Goal: Book appointment/travel/reservation

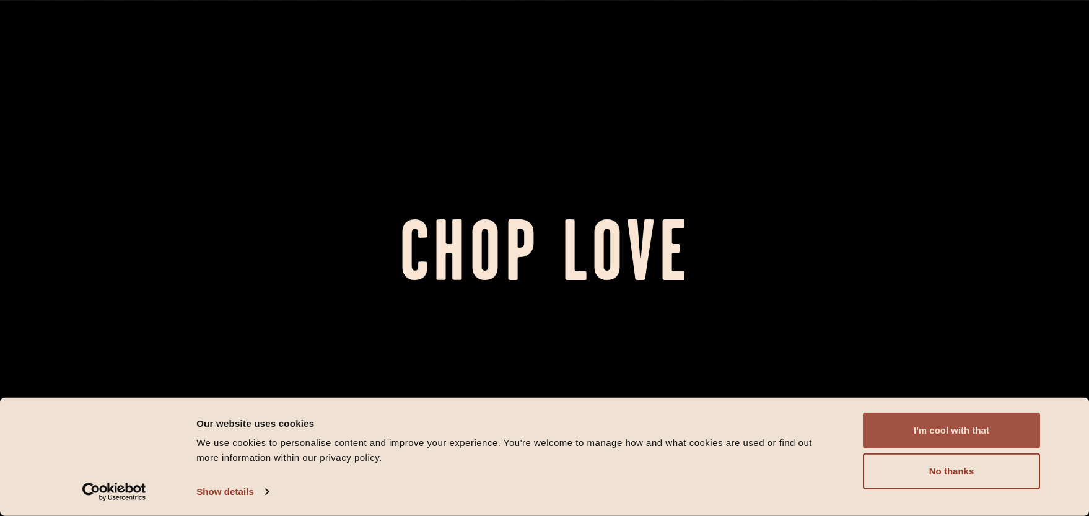
drag, startPoint x: 981, startPoint y: 420, endPoint x: 986, endPoint y: 429, distance: 10.5
click at [980, 420] on button "I'm cool with that" at bounding box center [951, 431] width 177 height 36
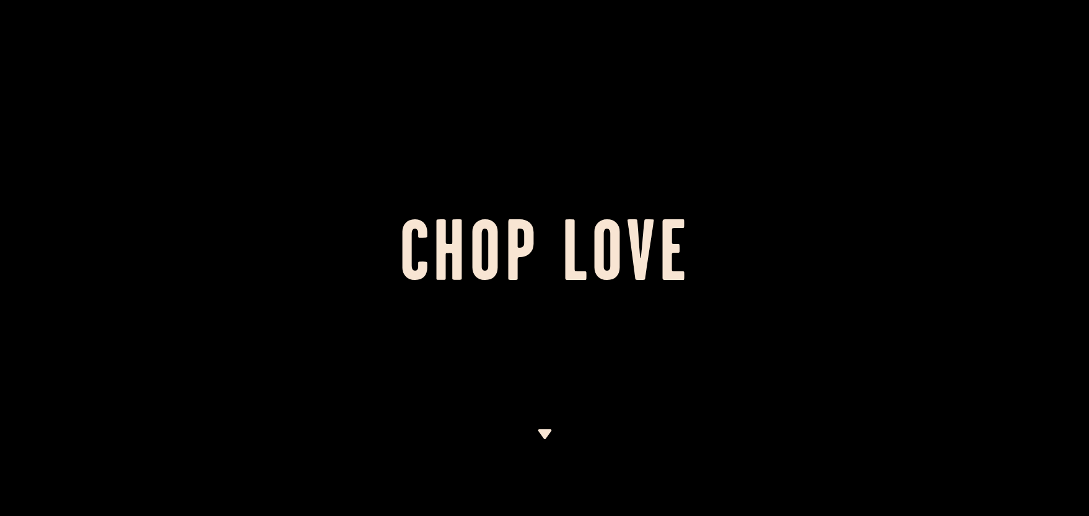
click at [535, 448] on div at bounding box center [544, 258] width 1089 height 516
click at [542, 446] on div at bounding box center [544, 472] width 15 height 87
click at [544, 439] on img at bounding box center [544, 434] width 15 height 10
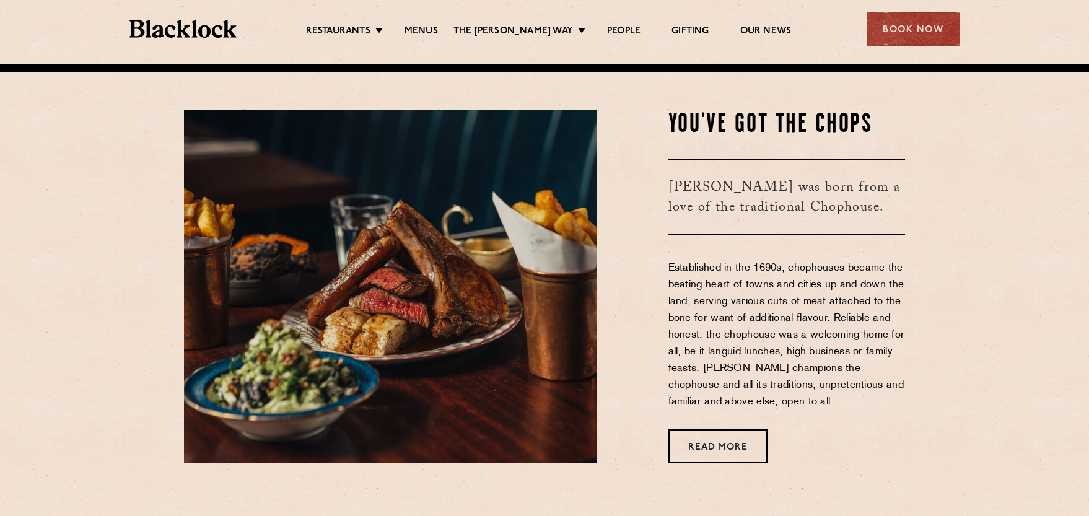
scroll to position [452, 0]
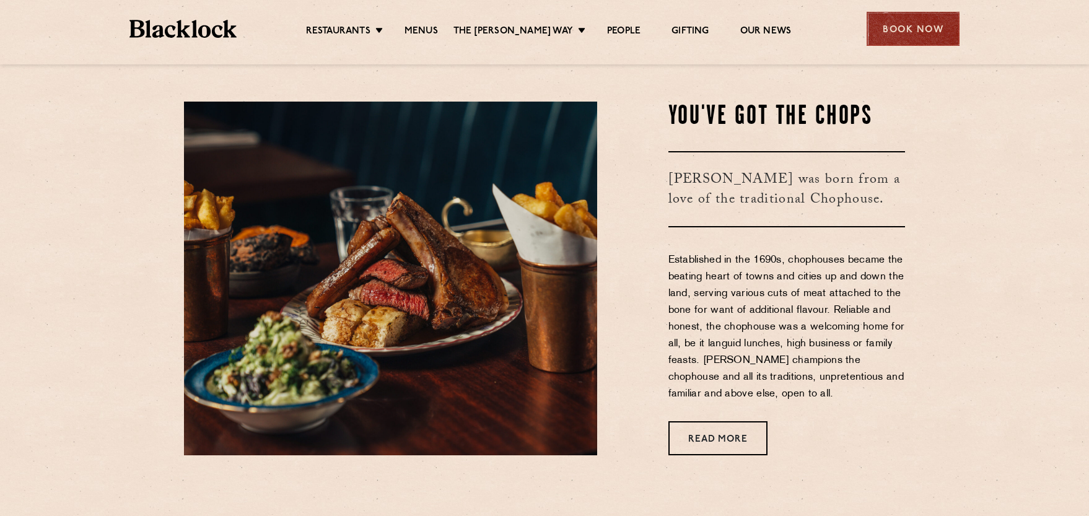
click at [890, 28] on div "Book Now" at bounding box center [913, 29] width 93 height 34
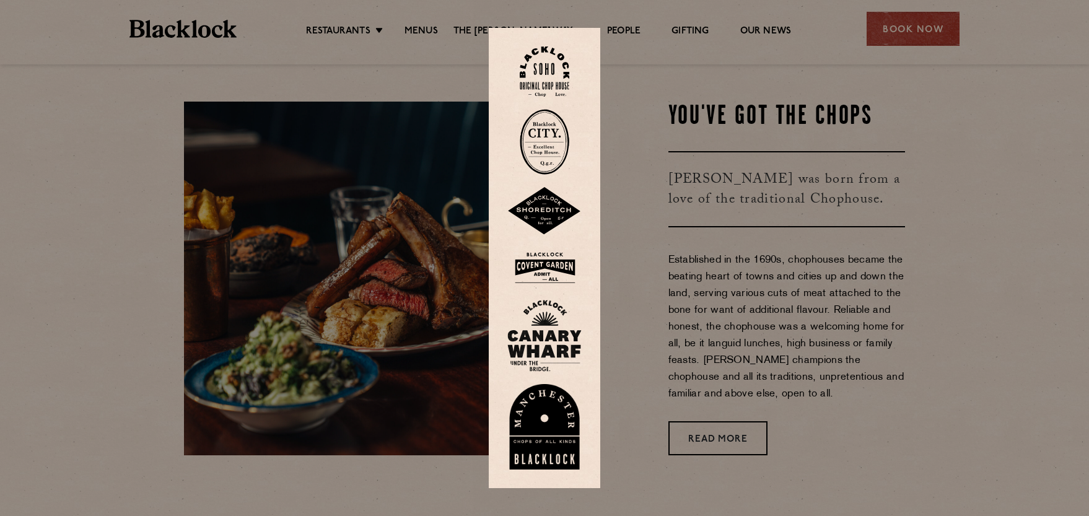
click at [555, 59] on img at bounding box center [545, 71] width 50 height 50
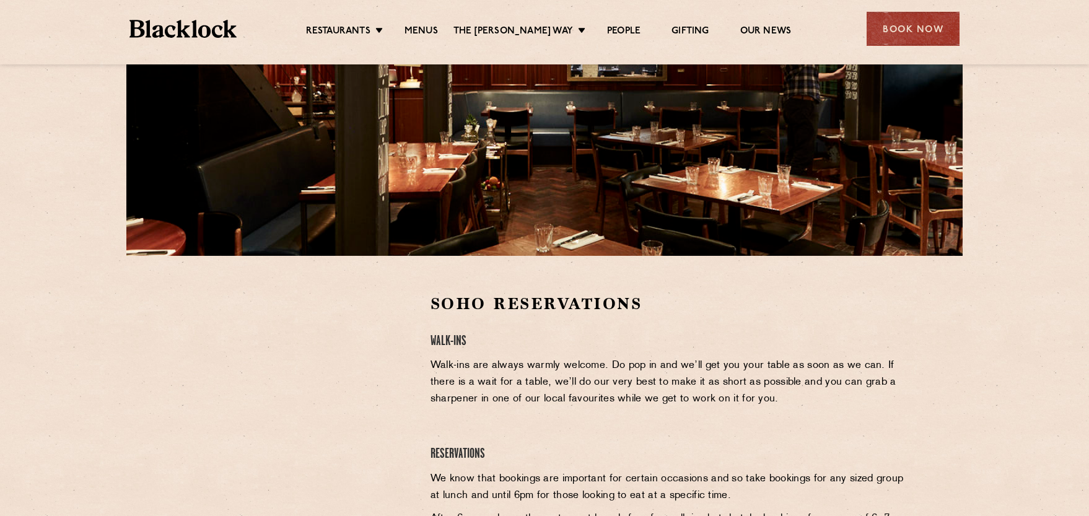
scroll to position [186, 0]
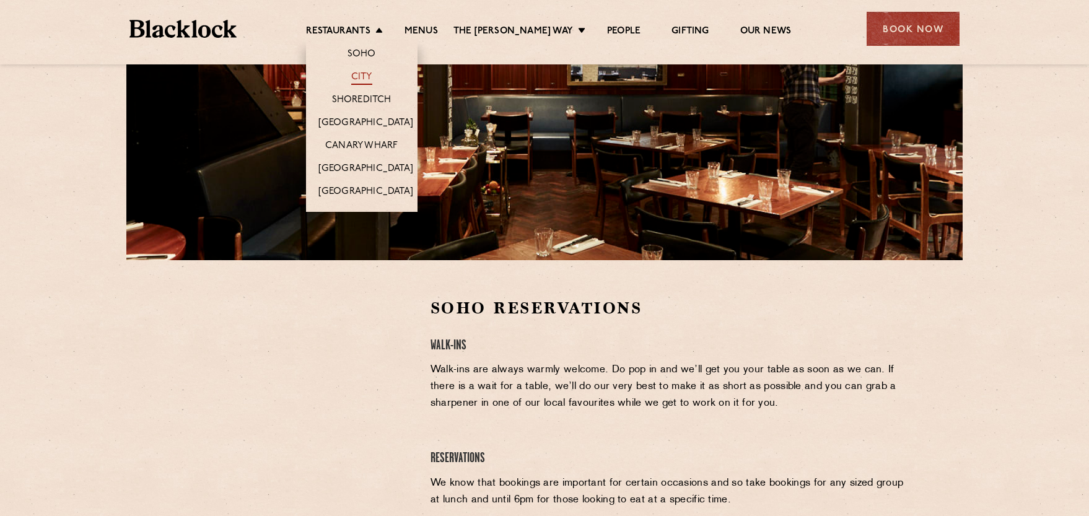
click at [372, 71] on link "City" at bounding box center [361, 78] width 21 height 14
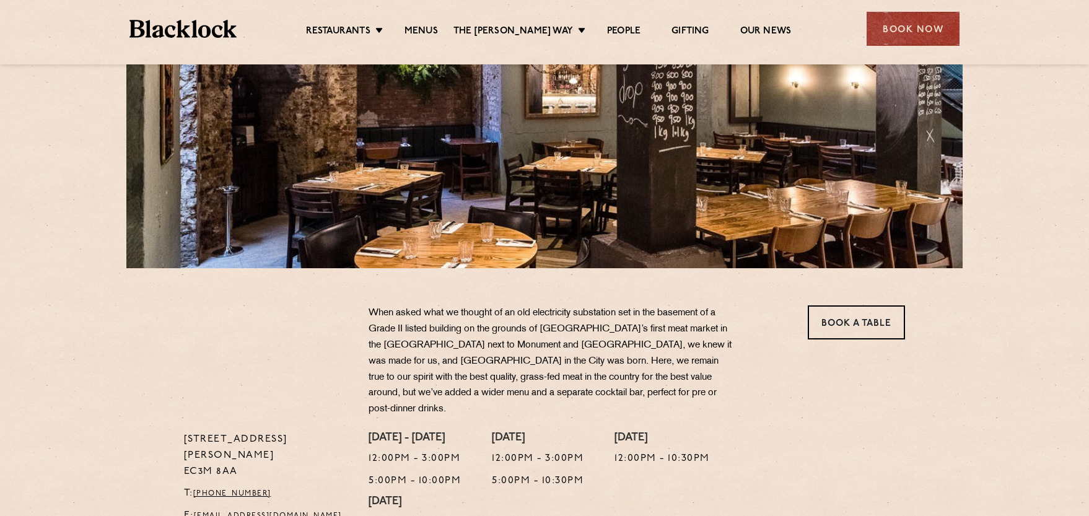
scroll to position [310, 0]
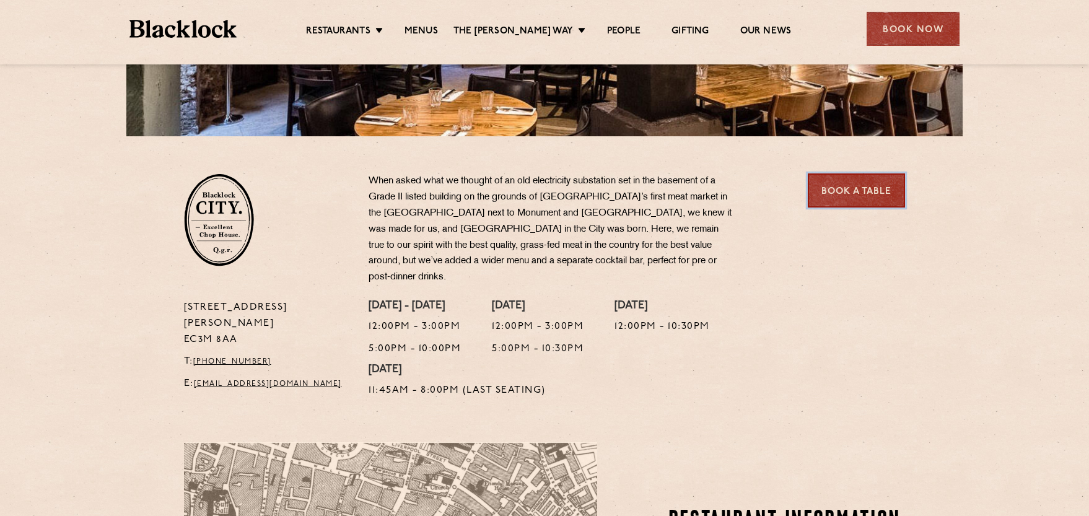
click at [871, 191] on link "Book a Table" at bounding box center [856, 191] width 97 height 34
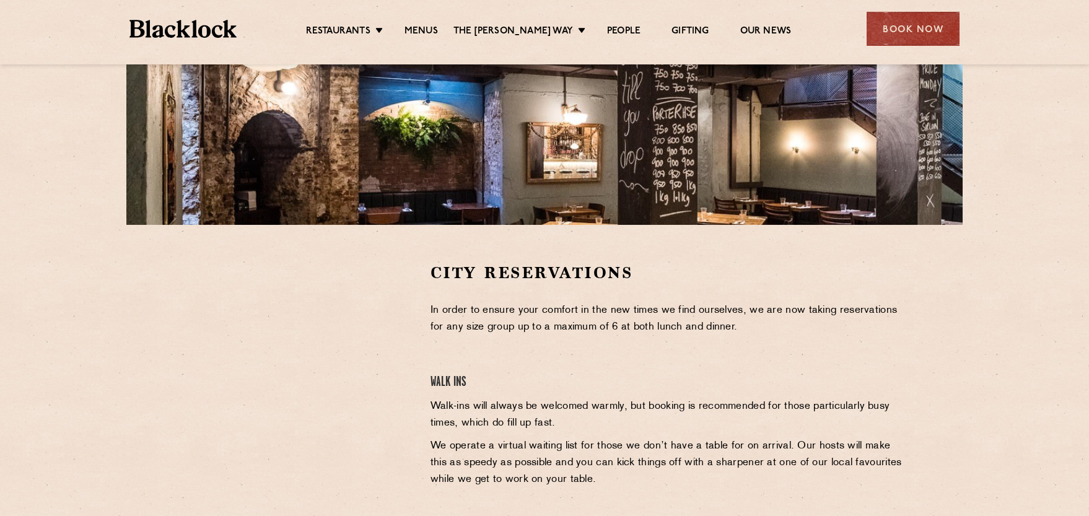
scroll to position [186, 0]
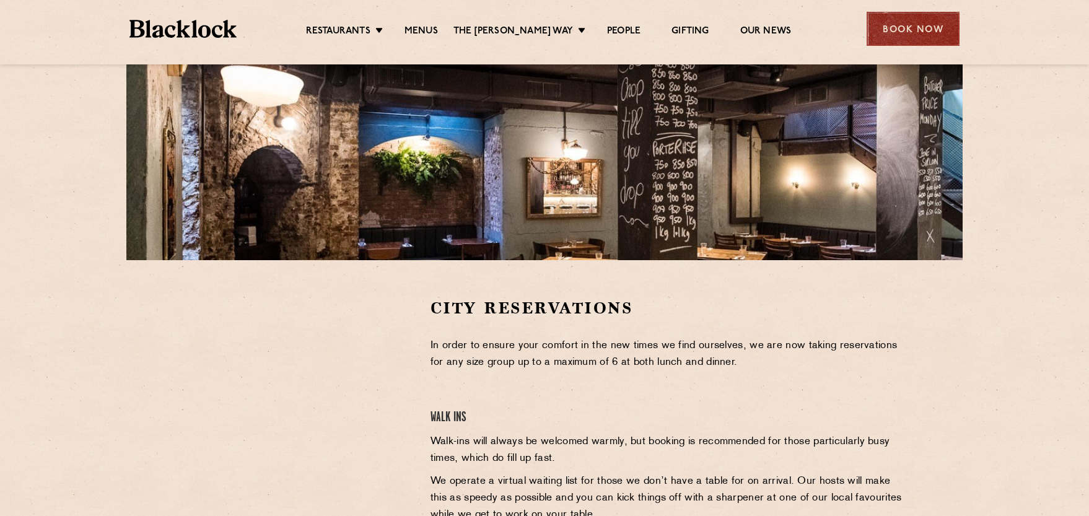
click at [924, 42] on div "Book Now" at bounding box center [913, 29] width 93 height 34
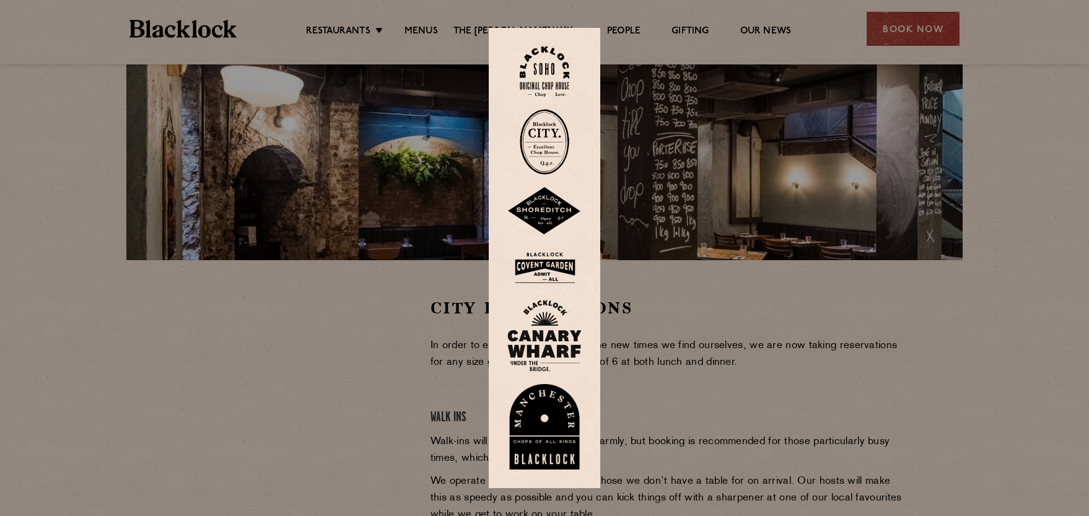
click at [556, 271] on img at bounding box center [545, 268] width 74 height 40
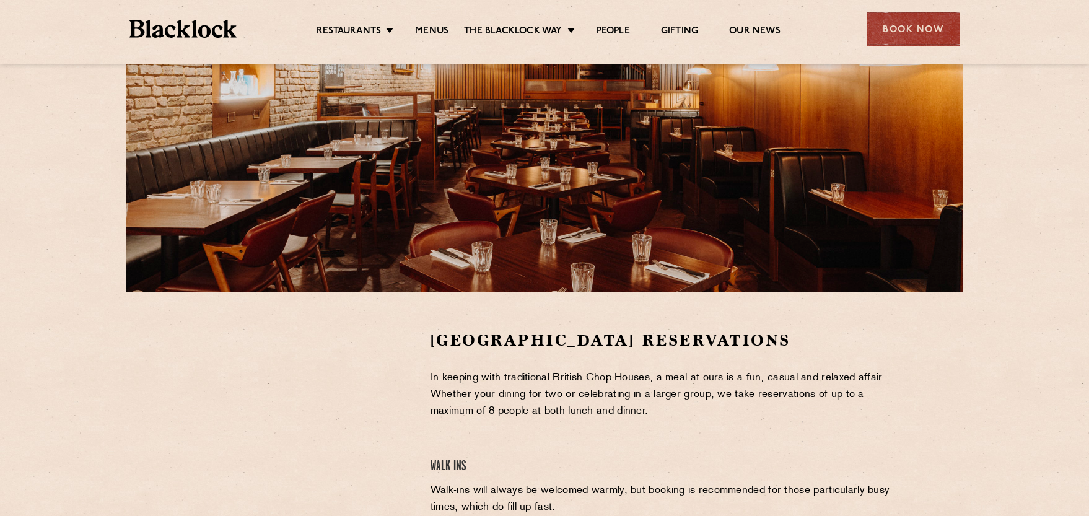
scroll to position [62, 0]
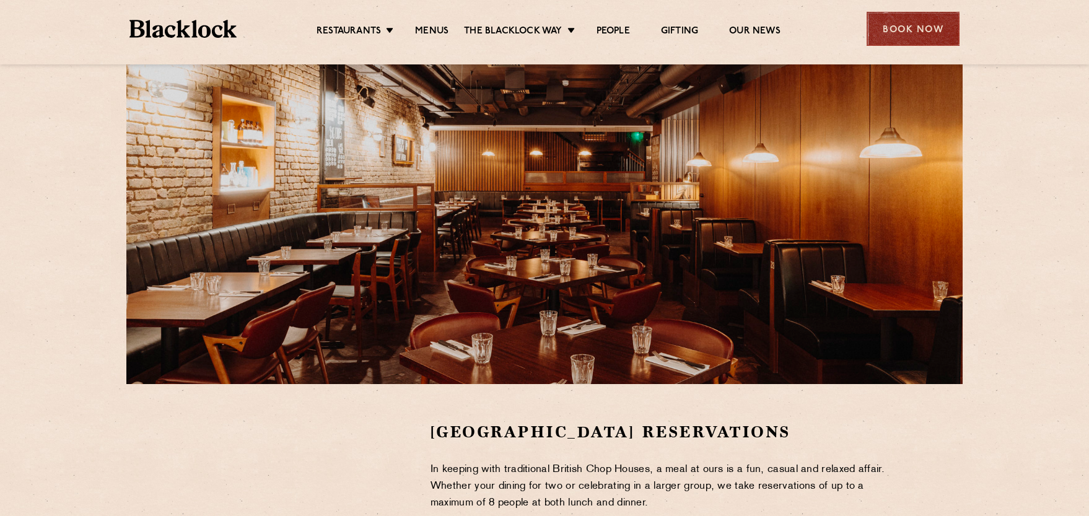
click at [902, 26] on div "Book Now" at bounding box center [913, 29] width 93 height 34
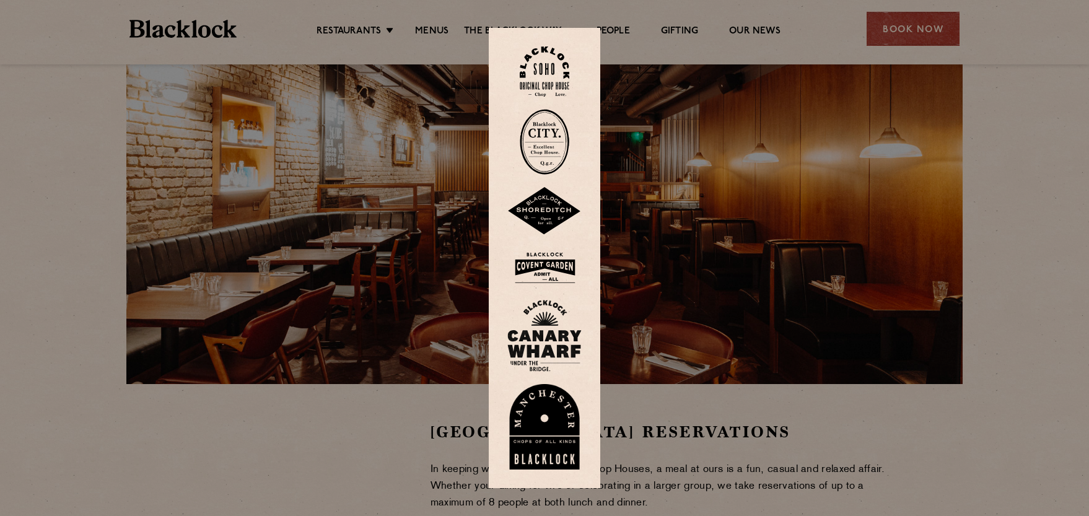
click at [568, 221] on img at bounding box center [545, 211] width 74 height 48
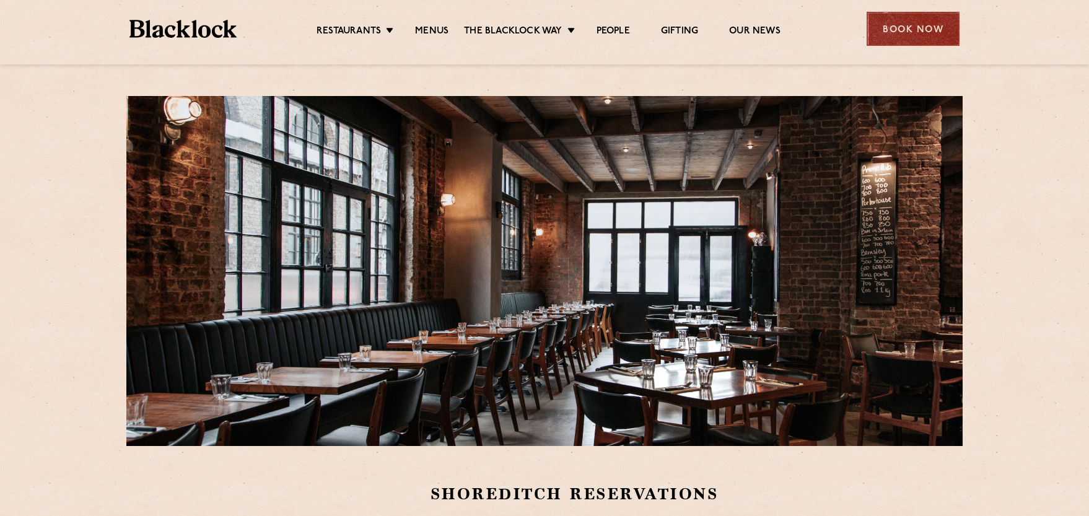
click at [894, 39] on div "Book Now" at bounding box center [913, 29] width 93 height 34
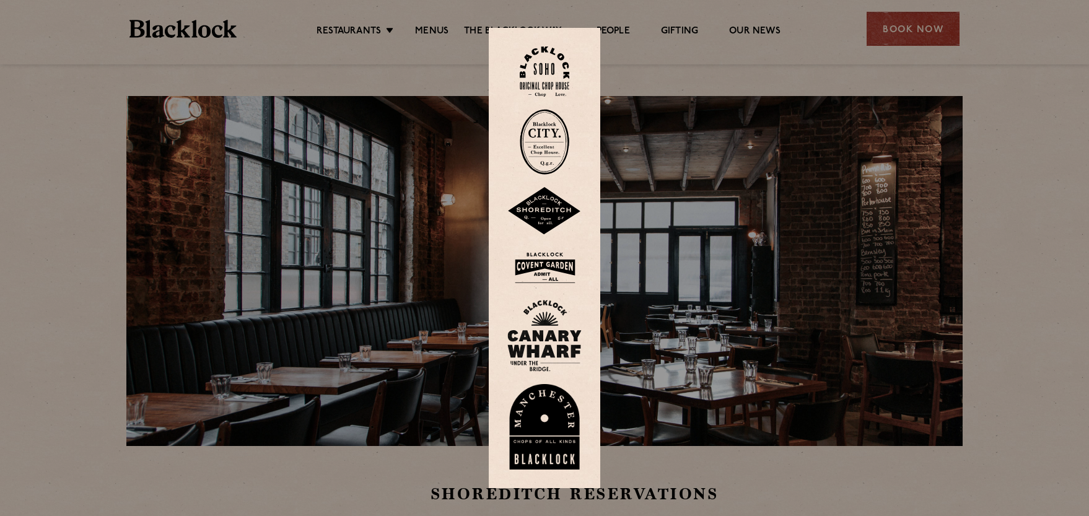
click at [538, 141] on img at bounding box center [545, 142] width 50 height 66
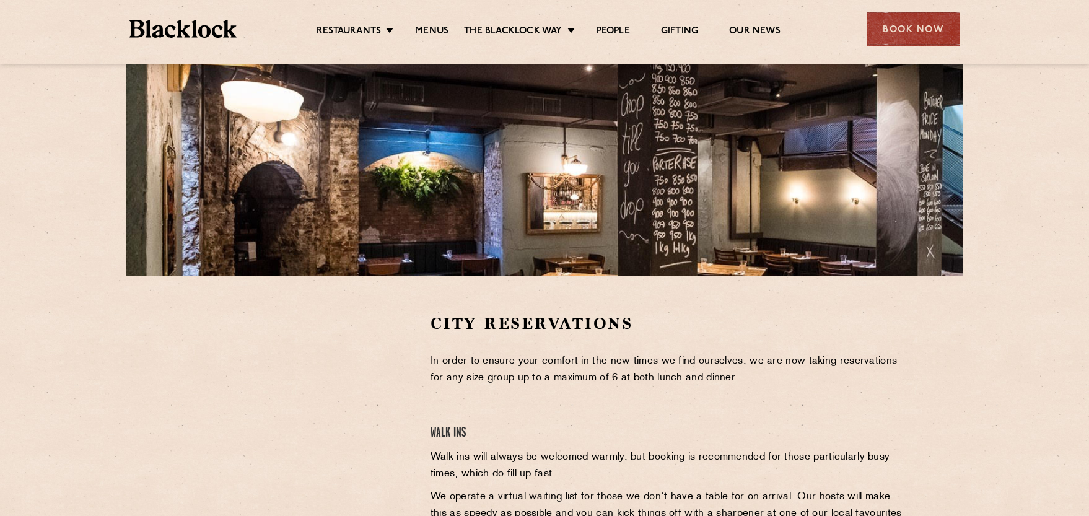
scroll to position [62, 0]
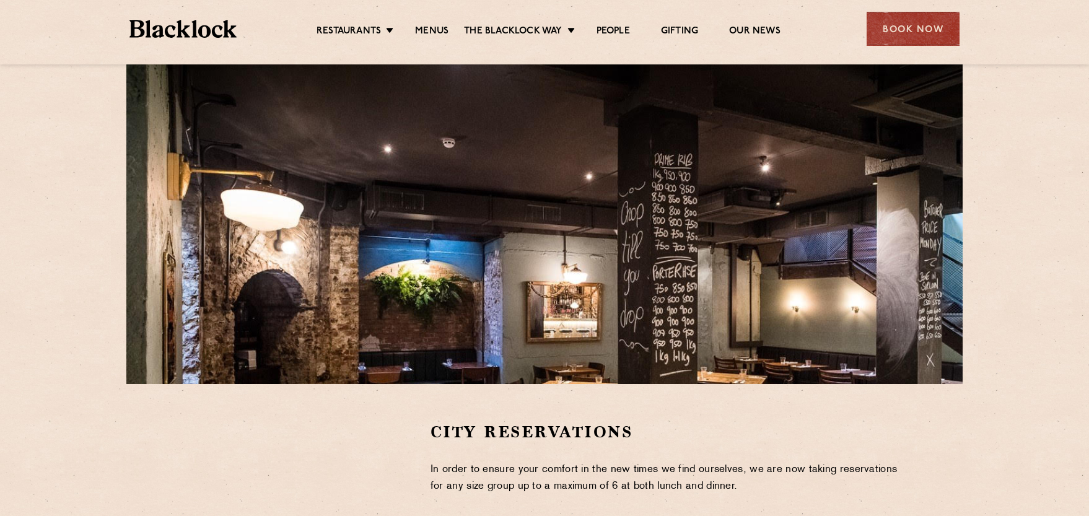
click at [653, 203] on div at bounding box center [544, 209] width 837 height 350
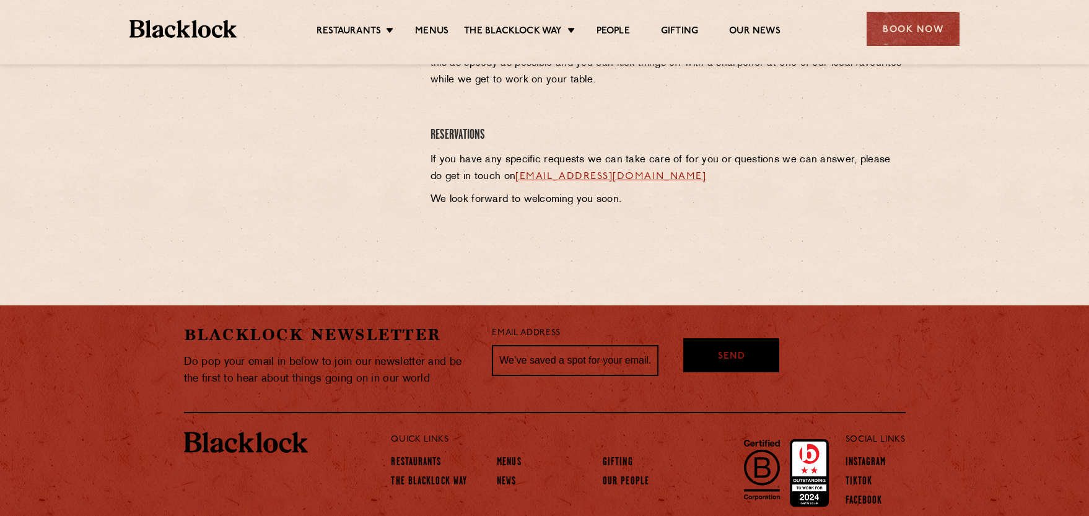
scroll to position [679, 0]
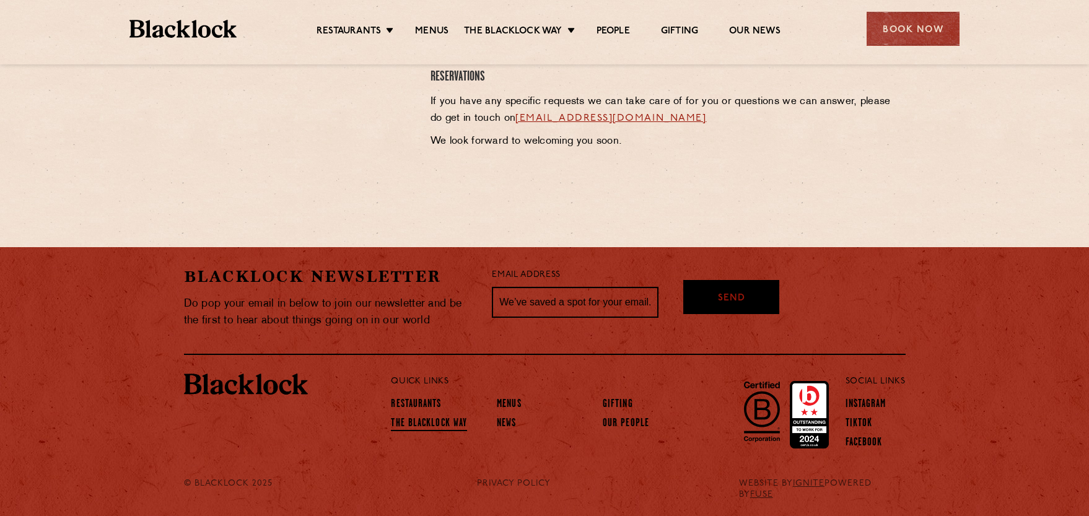
click at [433, 421] on link "The Blacklock Way" at bounding box center [429, 425] width 76 height 14
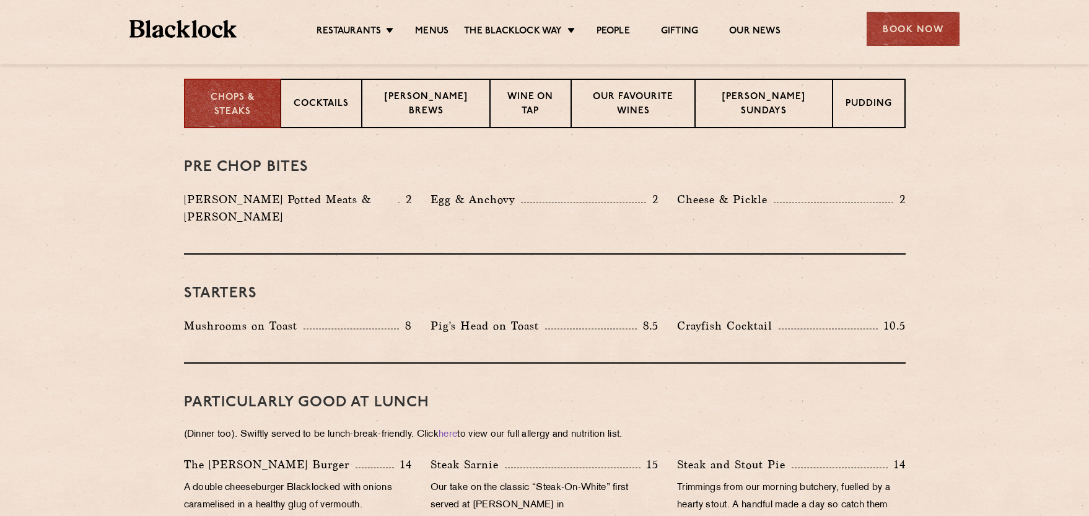
scroll to position [496, 0]
click at [791, 107] on p "Blacklock Sundays" at bounding box center [764, 104] width 112 height 29
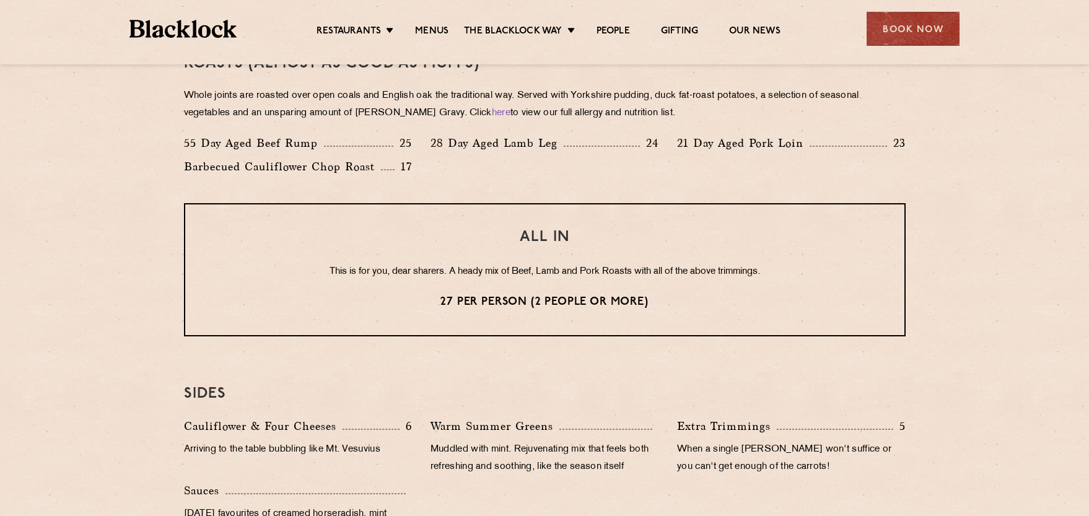
scroll to position [930, 0]
drag, startPoint x: 288, startPoint y: 252, endPoint x: 199, endPoint y: 260, distance: 89.5
click at [199, 260] on div "ALL IN This is for you, dear sharers. A heady mix of Beef, Lamb and Pork Roasts…" at bounding box center [545, 268] width 722 height 133
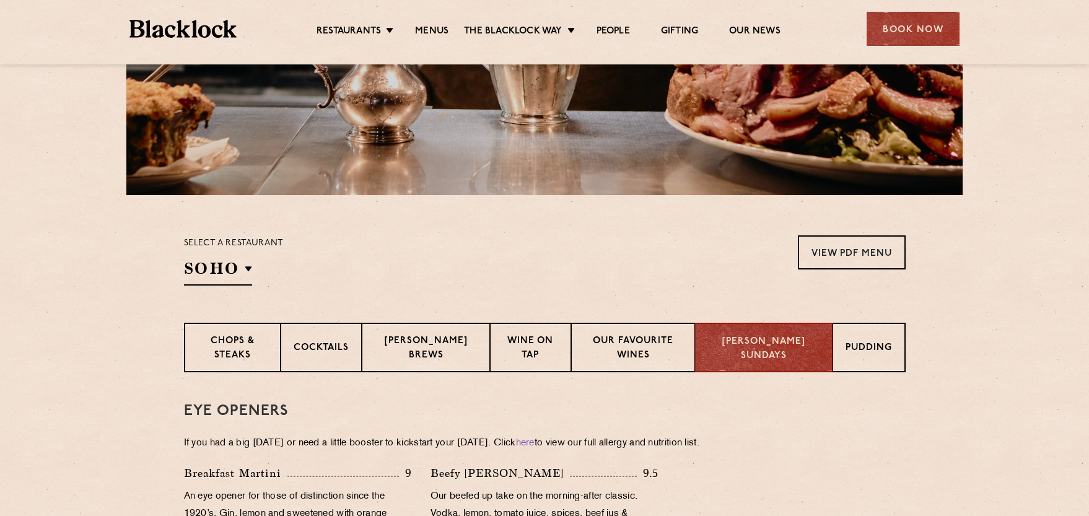
scroll to position [248, 0]
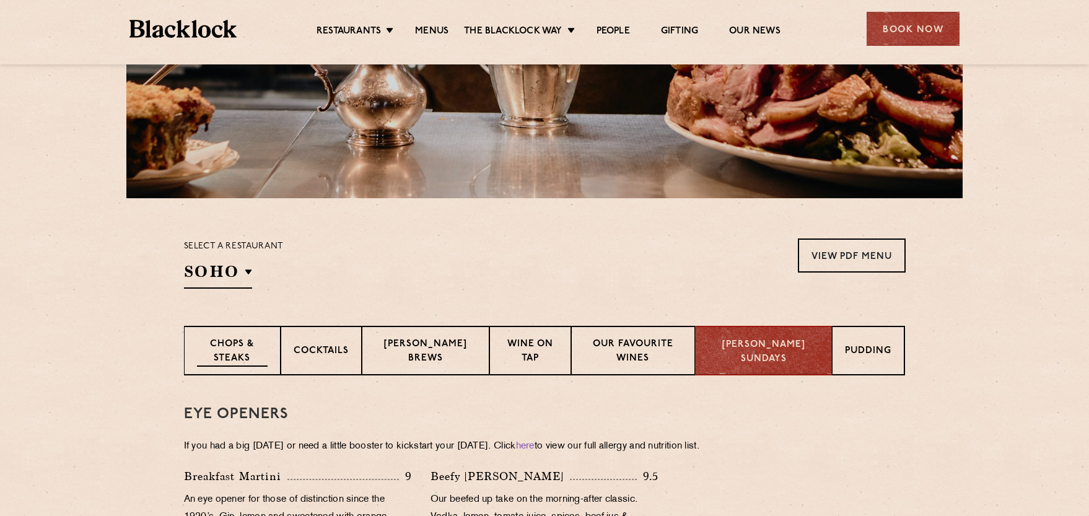
click at [257, 335] on div "Chops & Steaks" at bounding box center [232, 351] width 97 height 50
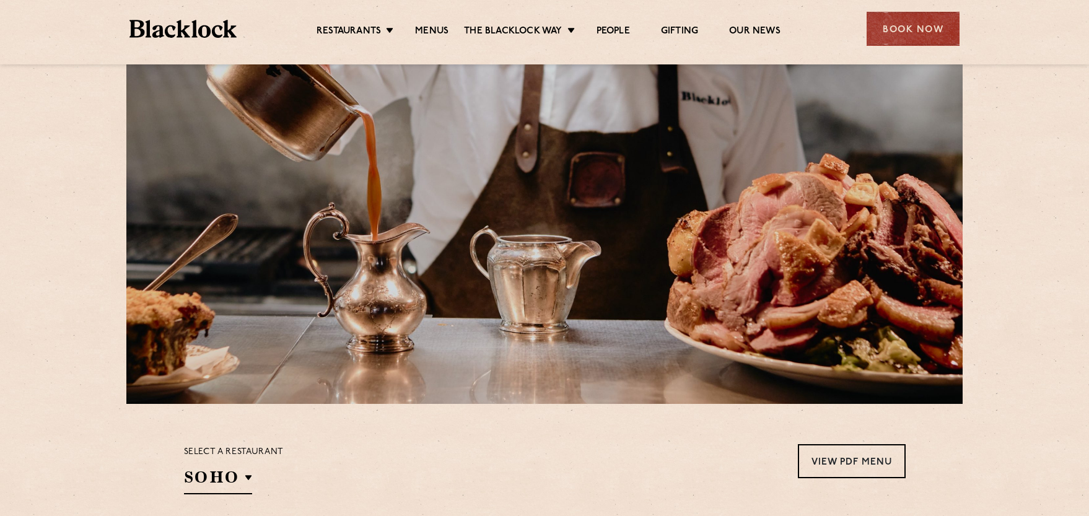
scroll to position [310, 0]
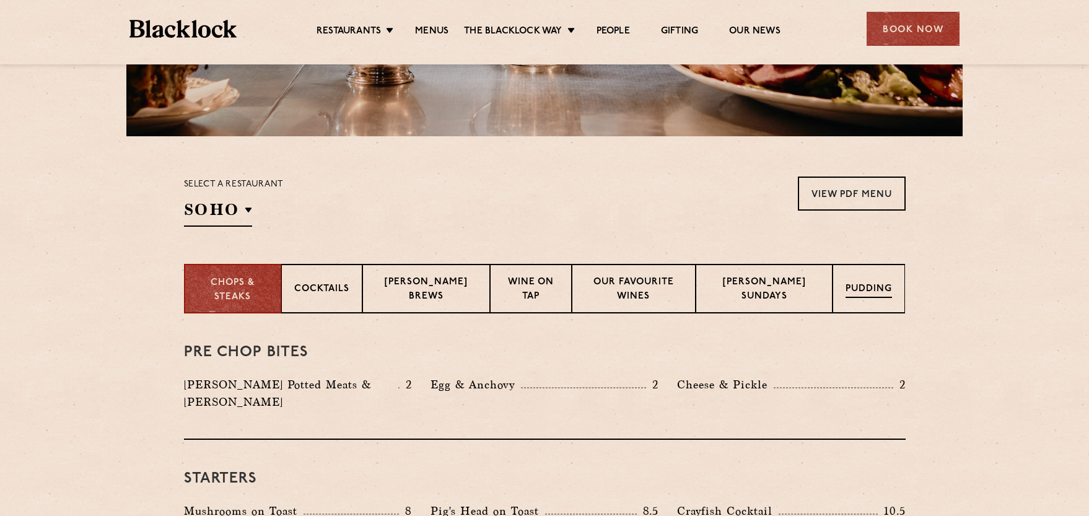
click at [863, 298] on div "Pudding" at bounding box center [869, 289] width 73 height 50
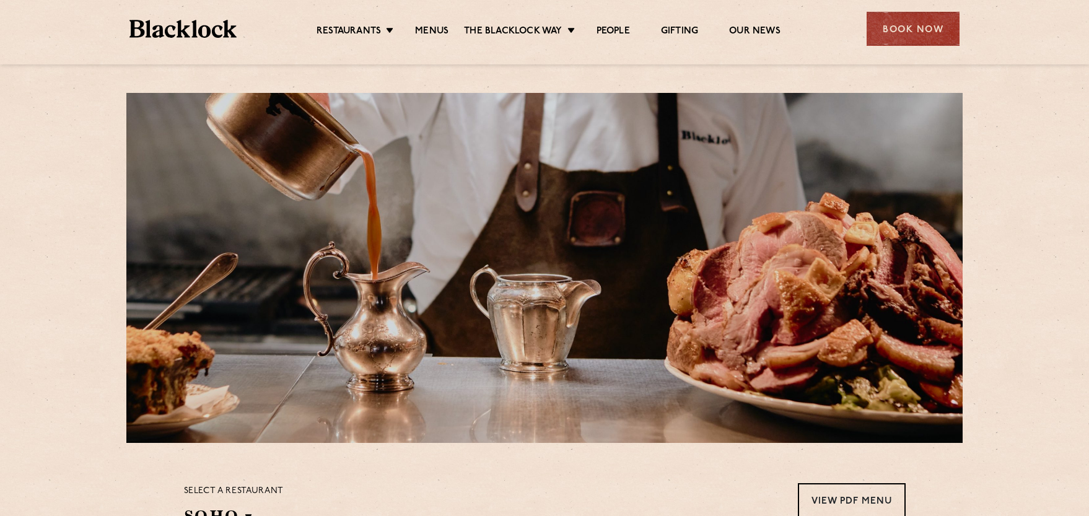
scroll to position [0, 0]
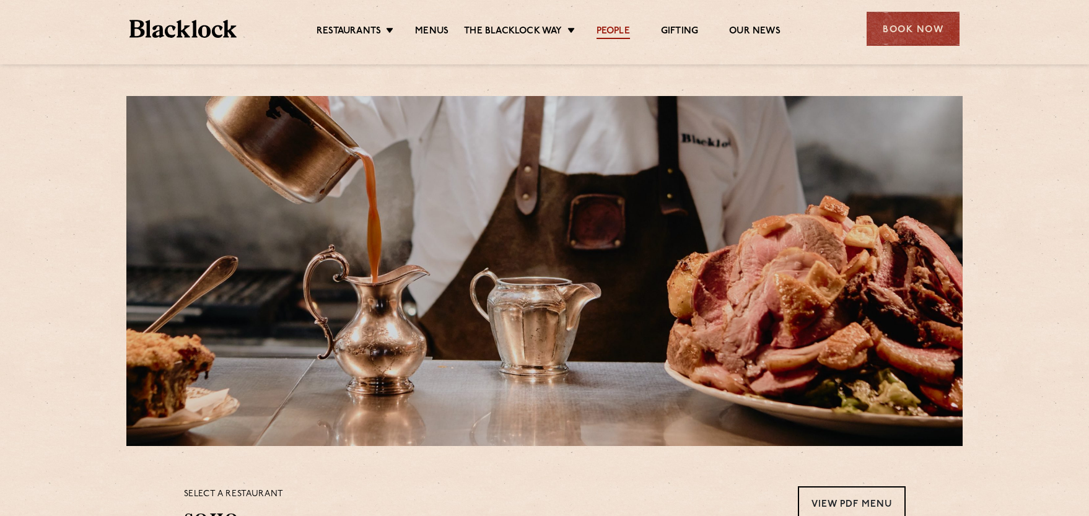
click at [613, 27] on link "People" at bounding box center [613, 32] width 33 height 14
